Goal: Task Accomplishment & Management: Manage account settings

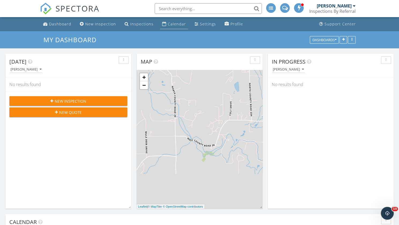
click at [162, 21] on link "Calendar" at bounding box center [174, 24] width 28 height 10
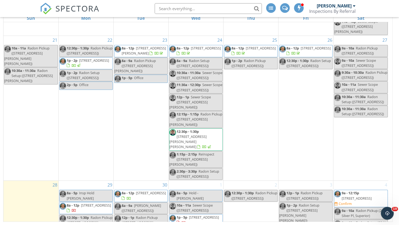
click at [133, 191] on span "8a - 12p" at bounding box center [128, 193] width 13 height 5
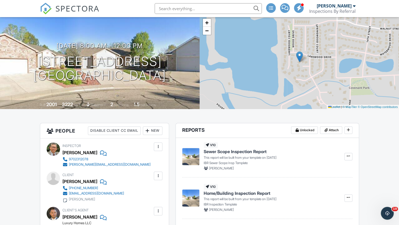
scroll to position [37, 0]
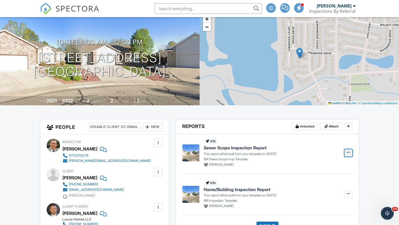
click at [345, 153] on span at bounding box center [347, 152] width 5 height 5
click at [320, 166] on input "Build Now" at bounding box center [321, 167] width 55 height 12
click at [248, 149] on span "Sewer Scope Inspection Report" at bounding box center [234, 148] width 63 height 6
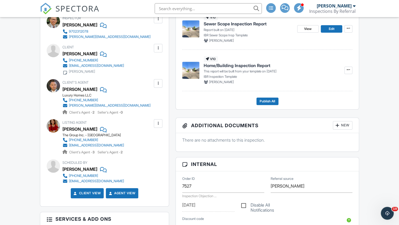
scroll to position [152, 0]
